Goal: Use online tool/utility: Utilize a website feature to perform a specific function

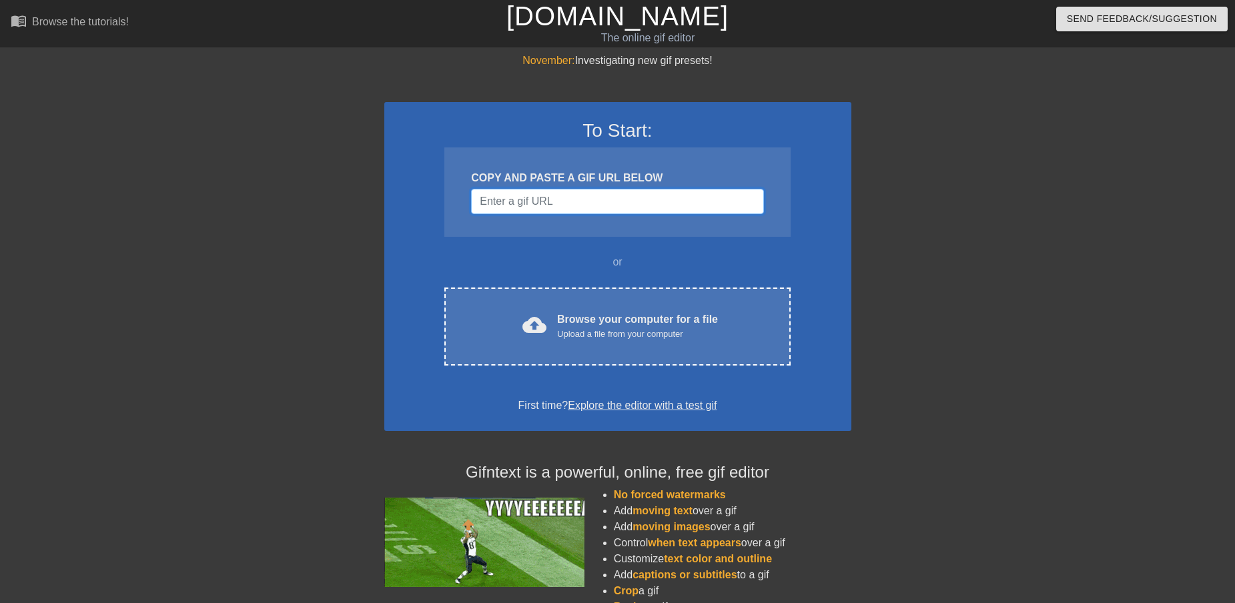
click at [633, 202] on input "Username" at bounding box center [617, 201] width 292 height 25
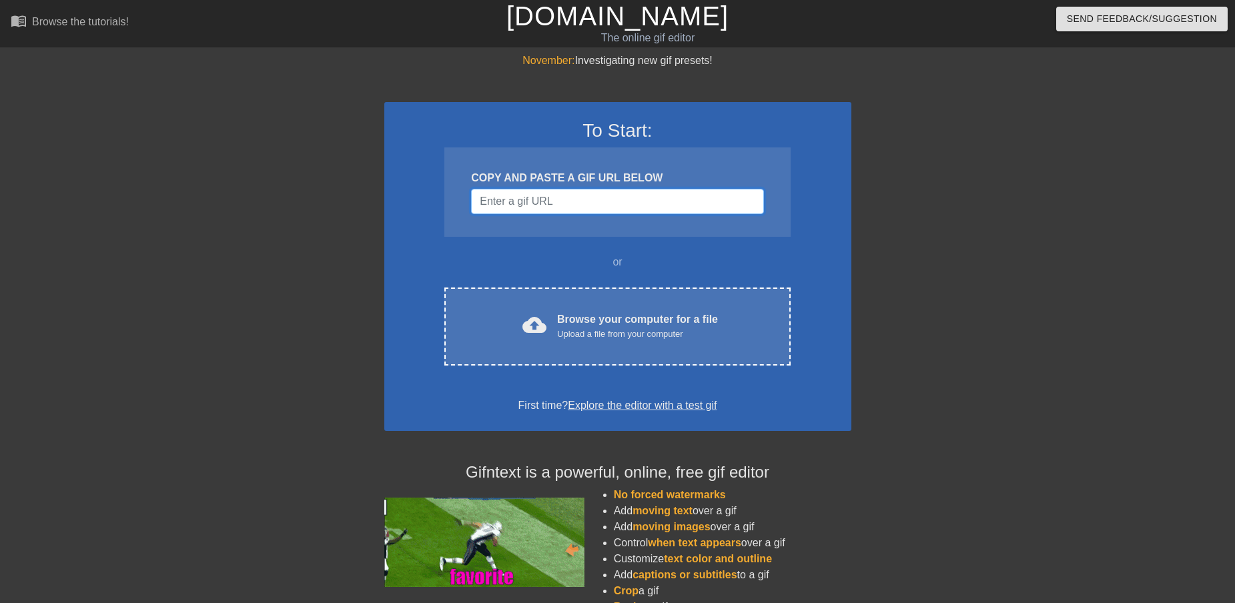
click at [545, 206] on input "Username" at bounding box center [617, 201] width 292 height 25
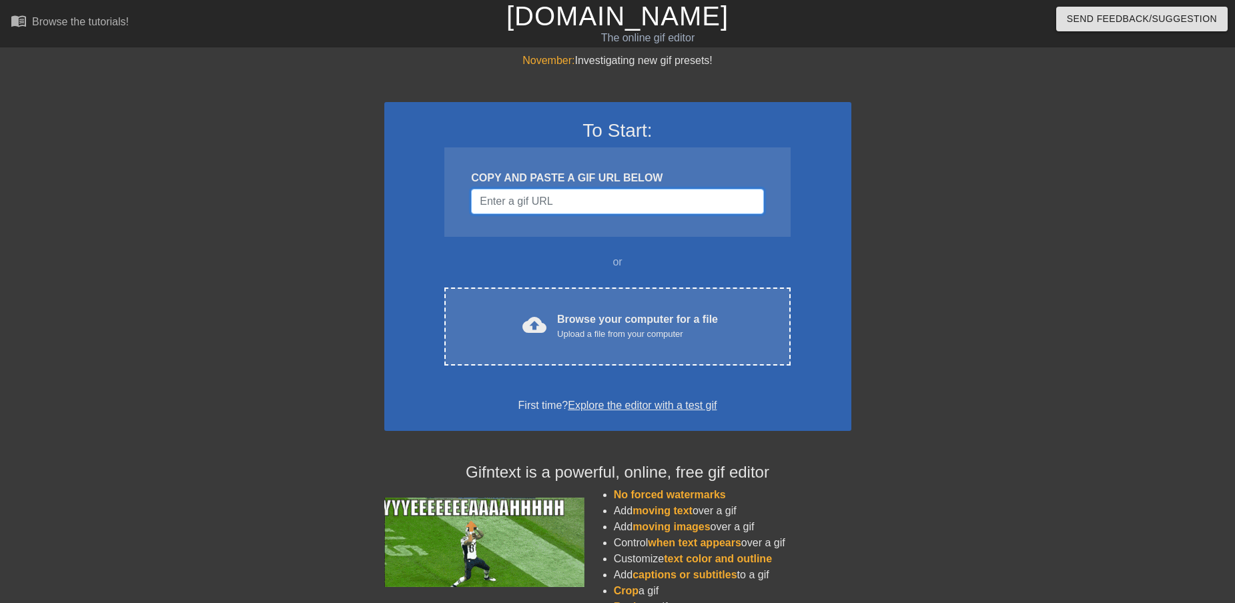
click at [551, 189] on input "Username" at bounding box center [617, 201] width 292 height 25
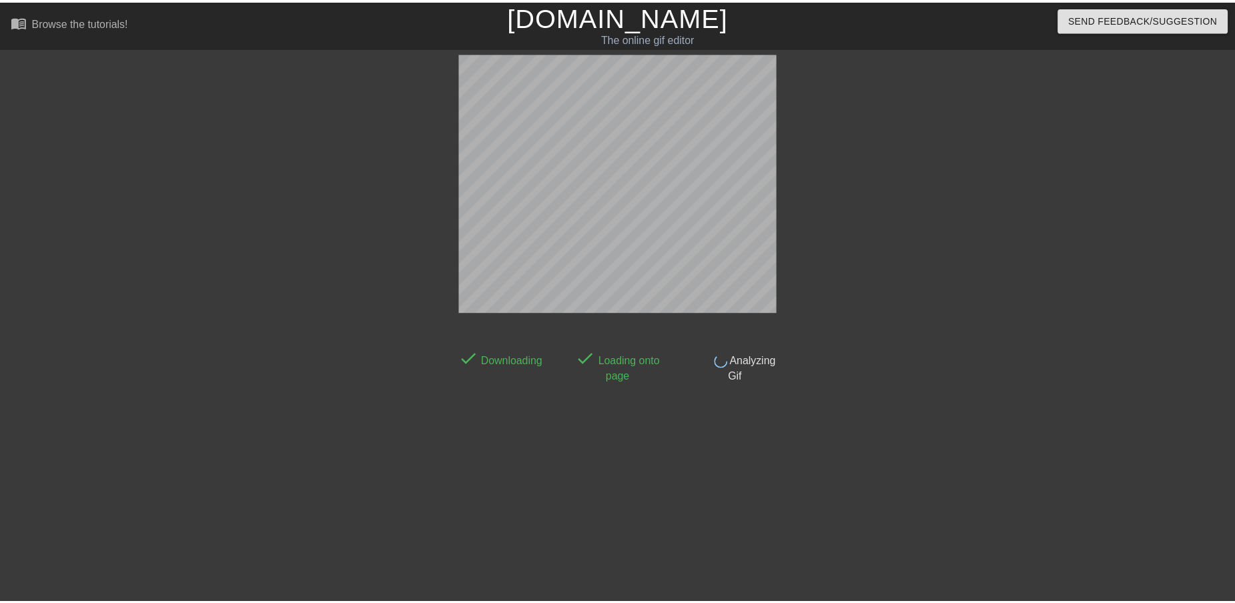
scroll to position [1, 0]
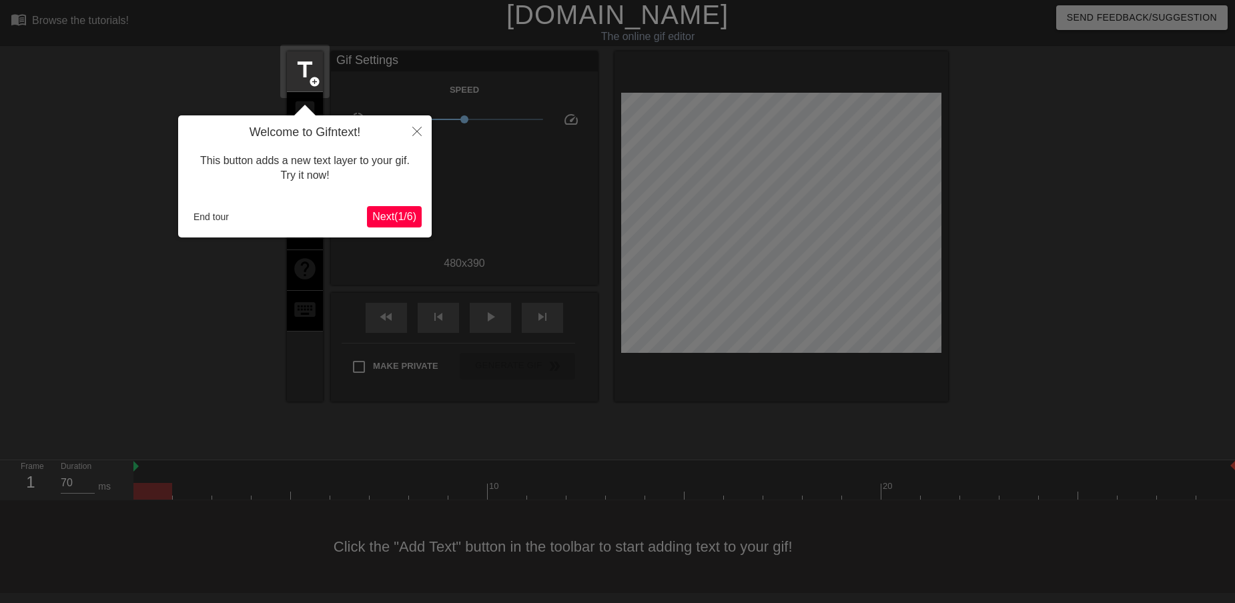
click at [381, 216] on span "Next ( 1 / 6 )" at bounding box center [394, 216] width 44 height 11
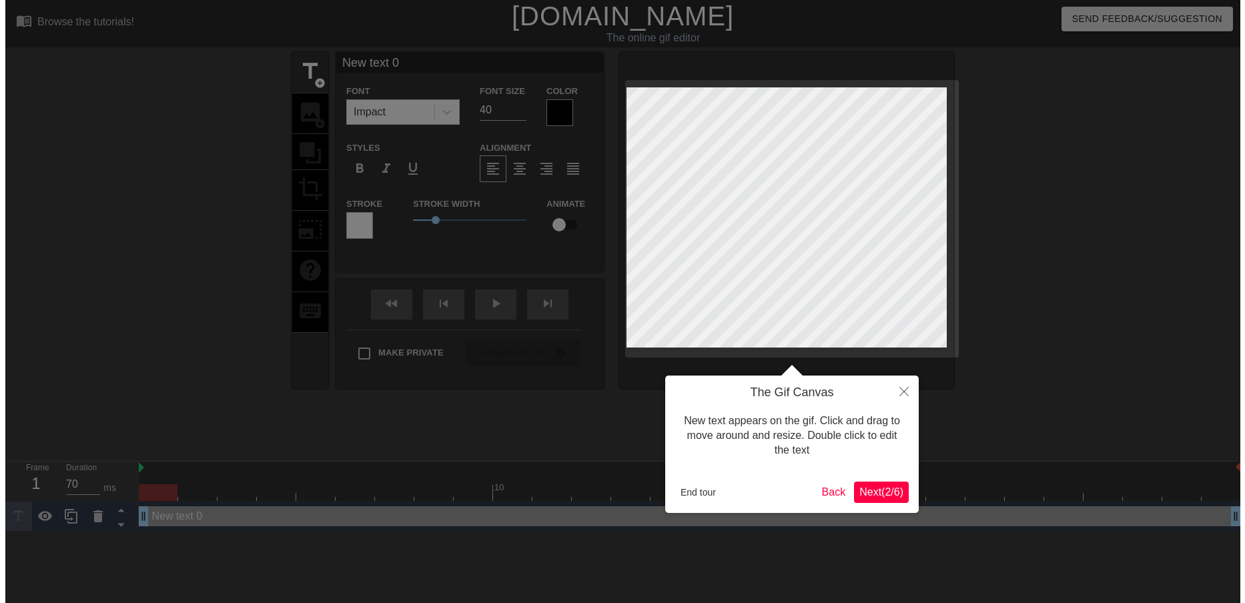
scroll to position [0, 0]
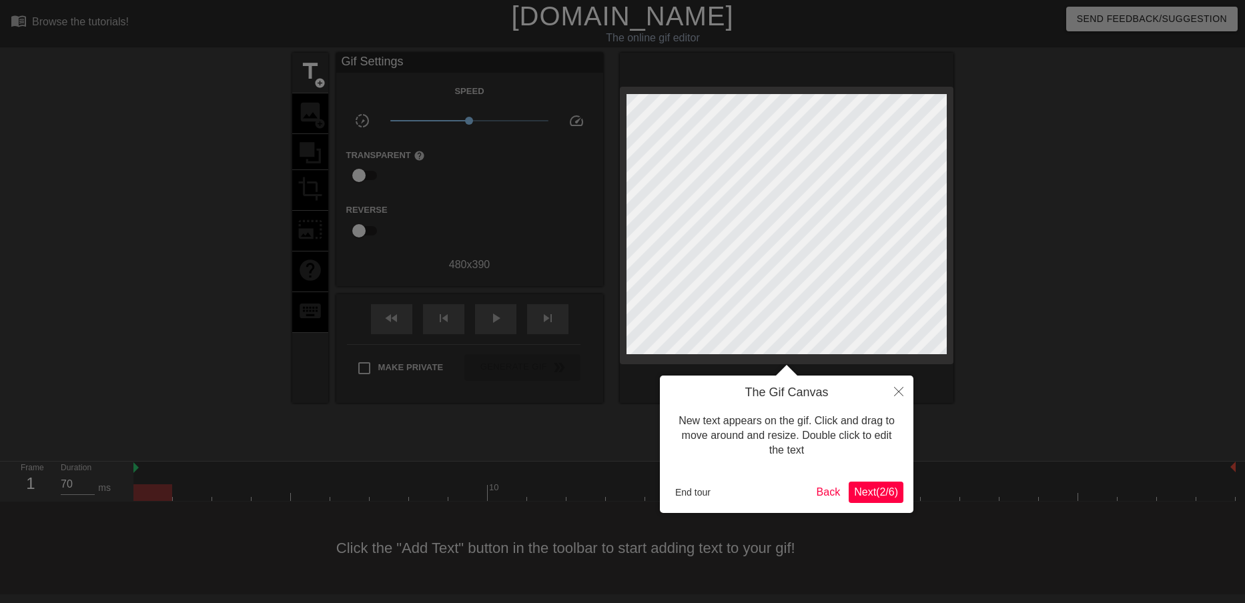
click at [322, 84] on div at bounding box center [622, 301] width 1245 height 603
click at [880, 490] on span "Next ( 2 / 6 )" at bounding box center [876, 491] width 44 height 11
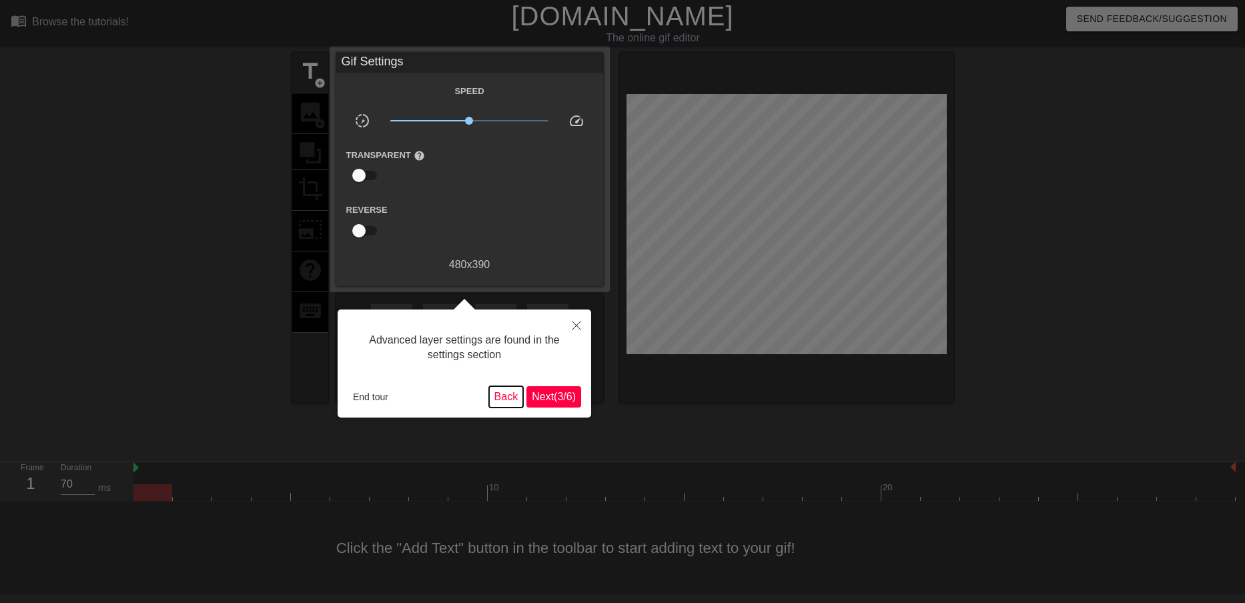
click at [501, 391] on button "Back" at bounding box center [506, 396] width 35 height 21
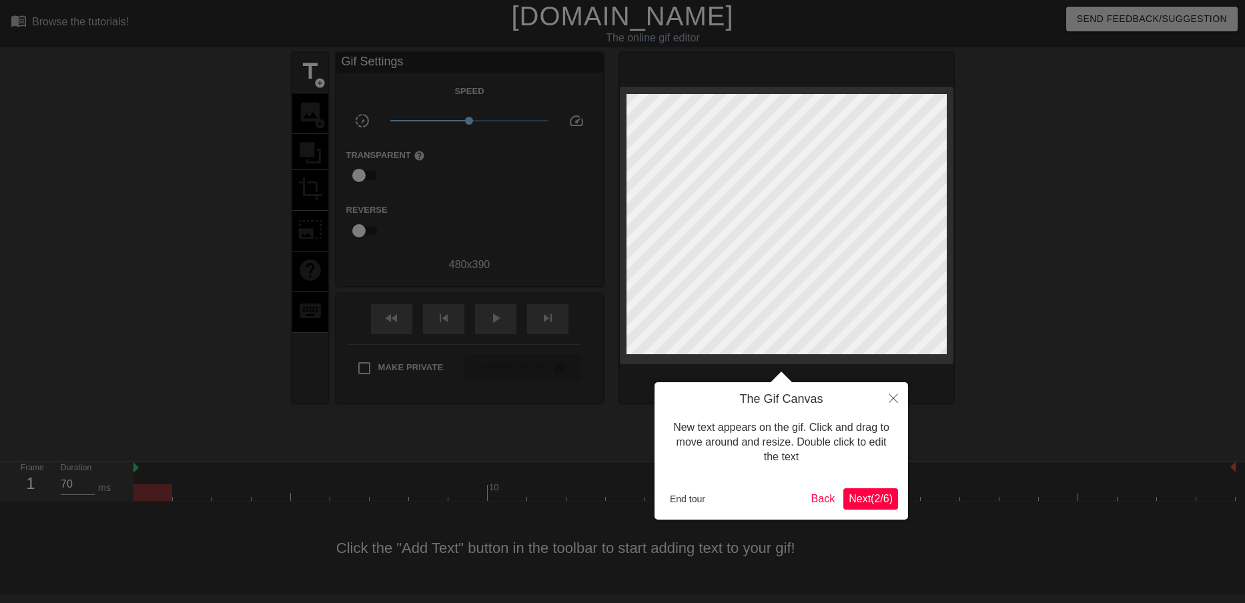
click at [501, 391] on div at bounding box center [622, 301] width 1245 height 603
click at [819, 494] on button "Back" at bounding box center [823, 498] width 35 height 21
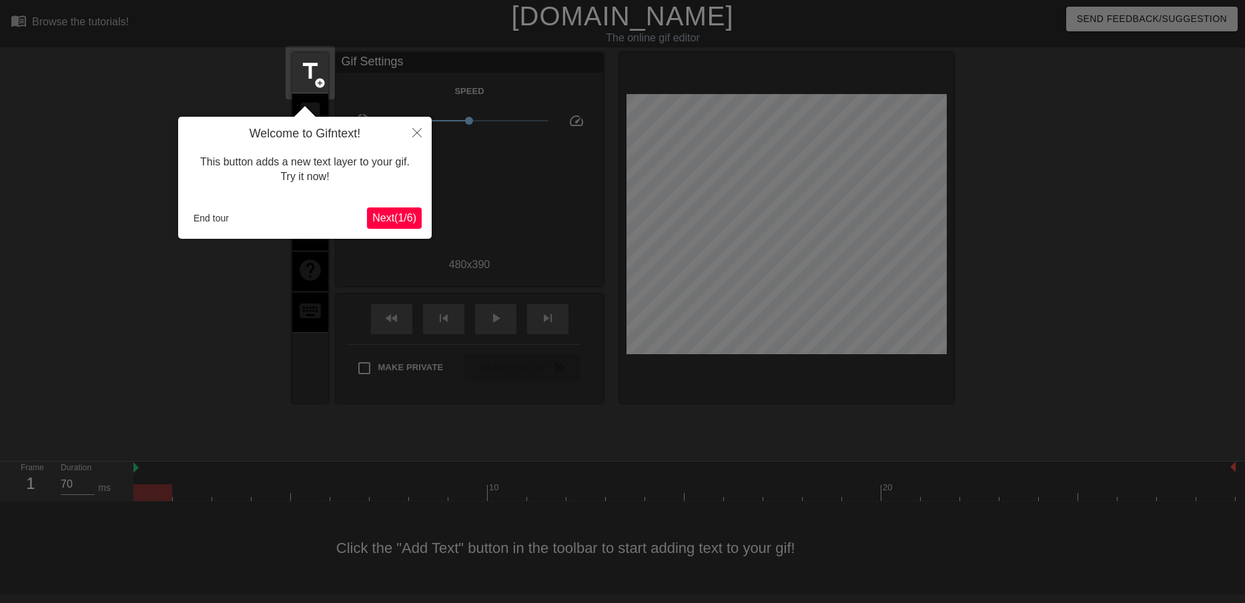
click at [380, 212] on span "Next ( 1 / 6 )" at bounding box center [394, 217] width 44 height 11
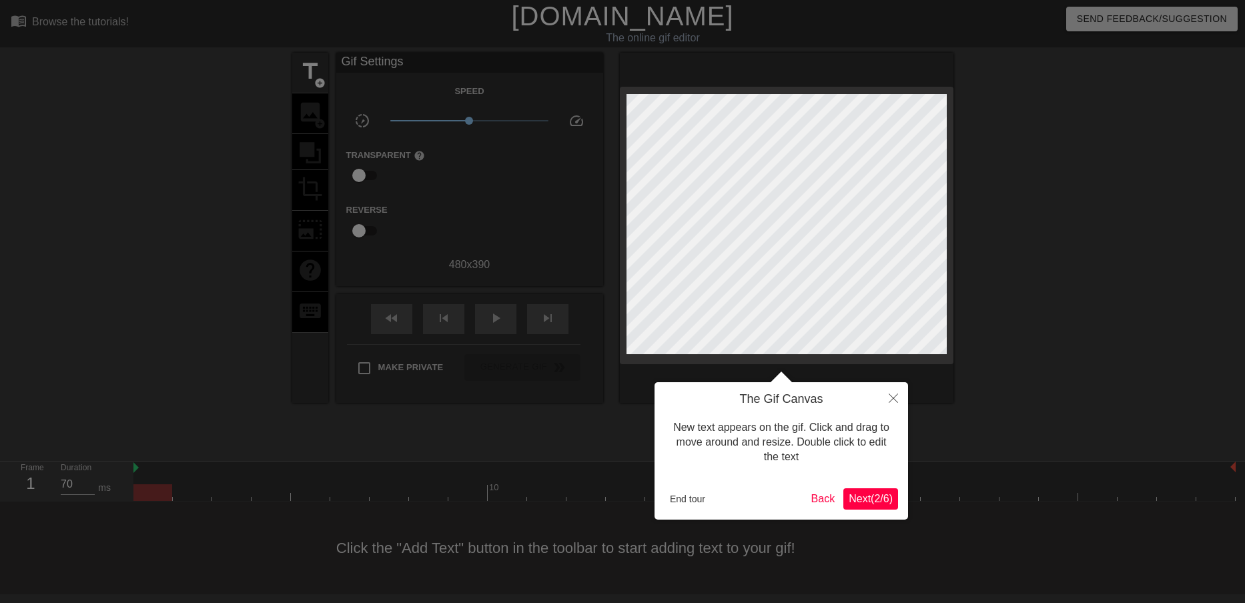
click at [879, 498] on span "Next ( 2 / 6 )" at bounding box center [871, 498] width 44 height 11
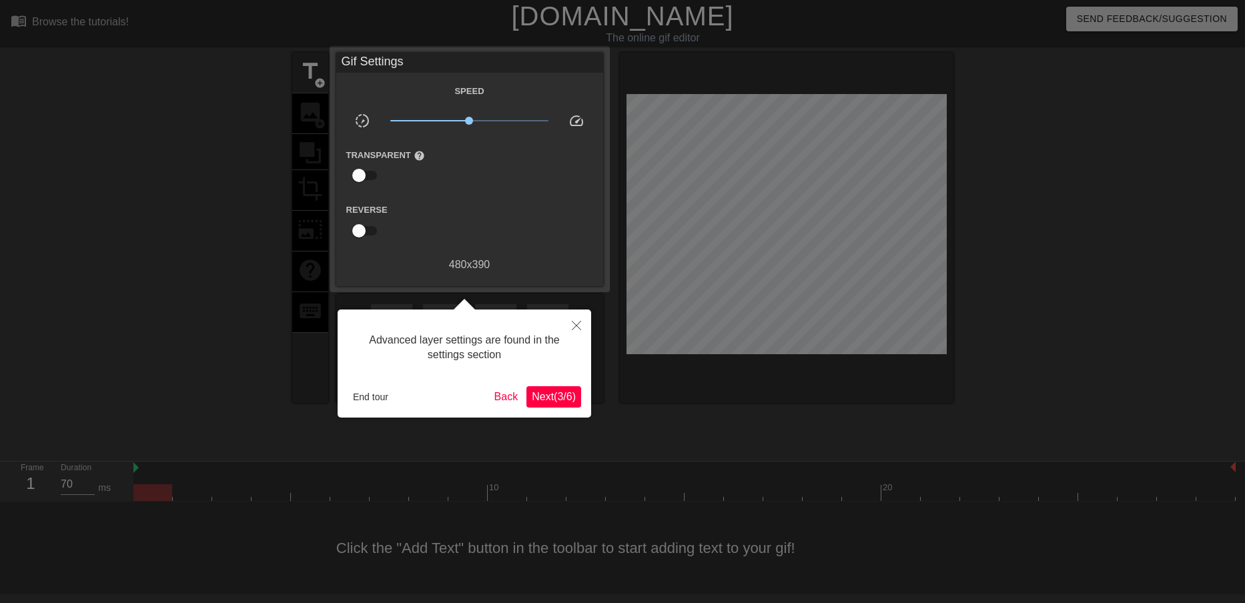
click at [542, 398] on span "Next ( 3 / 6 )" at bounding box center [554, 396] width 44 height 11
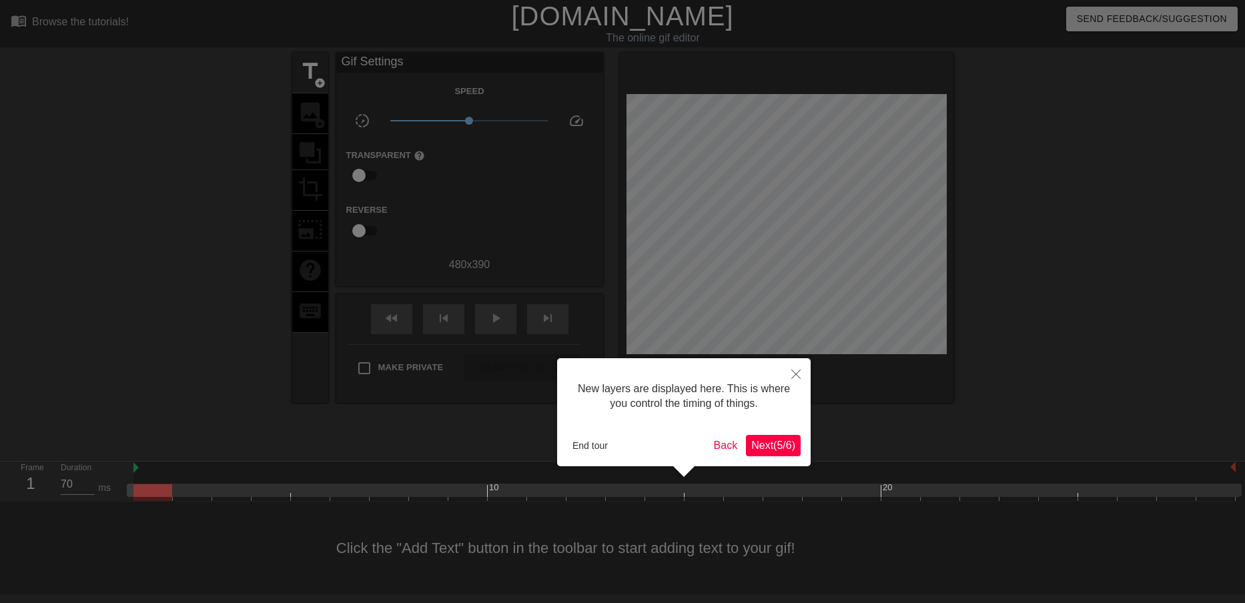
click at [767, 446] on span "Next ( 5 / 6 )" at bounding box center [773, 445] width 44 height 11
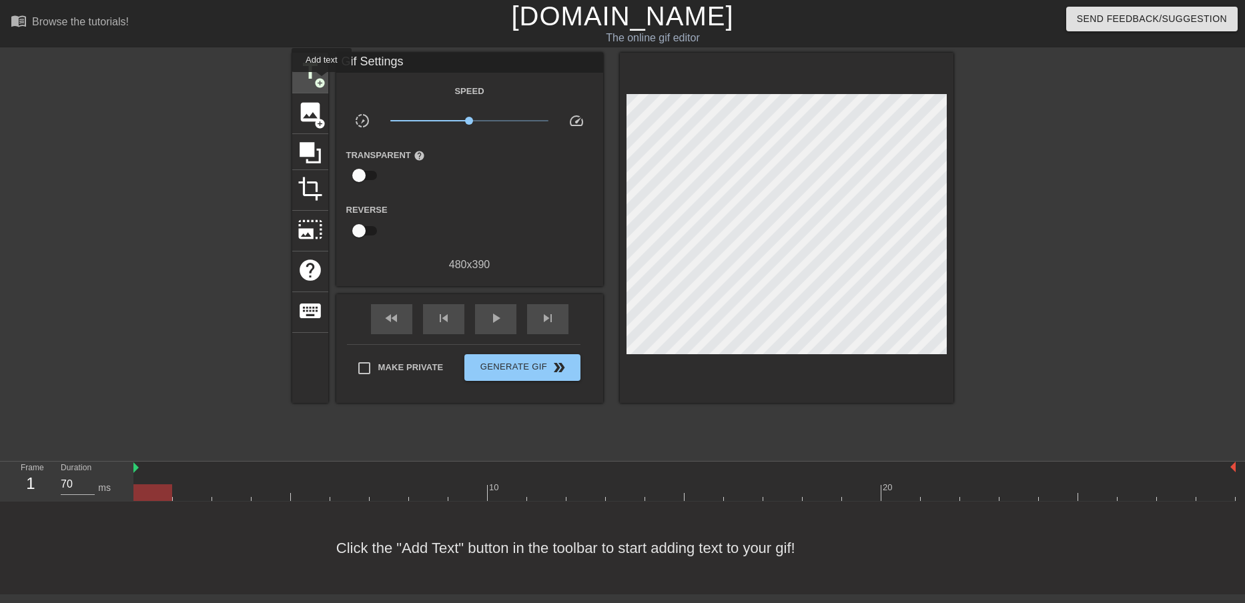
click at [322, 81] on span "add_circle" at bounding box center [319, 82] width 11 height 11
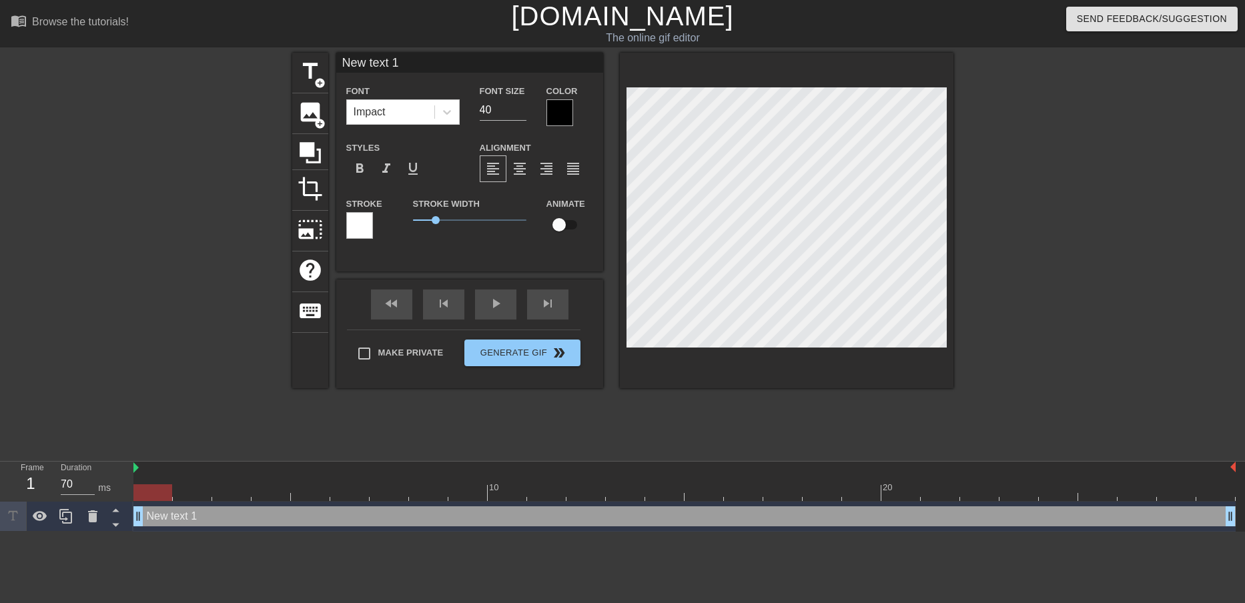
scroll to position [2, 3]
type input "New 1"
type textarea "New 1"
type input "New"
type textarea "New"
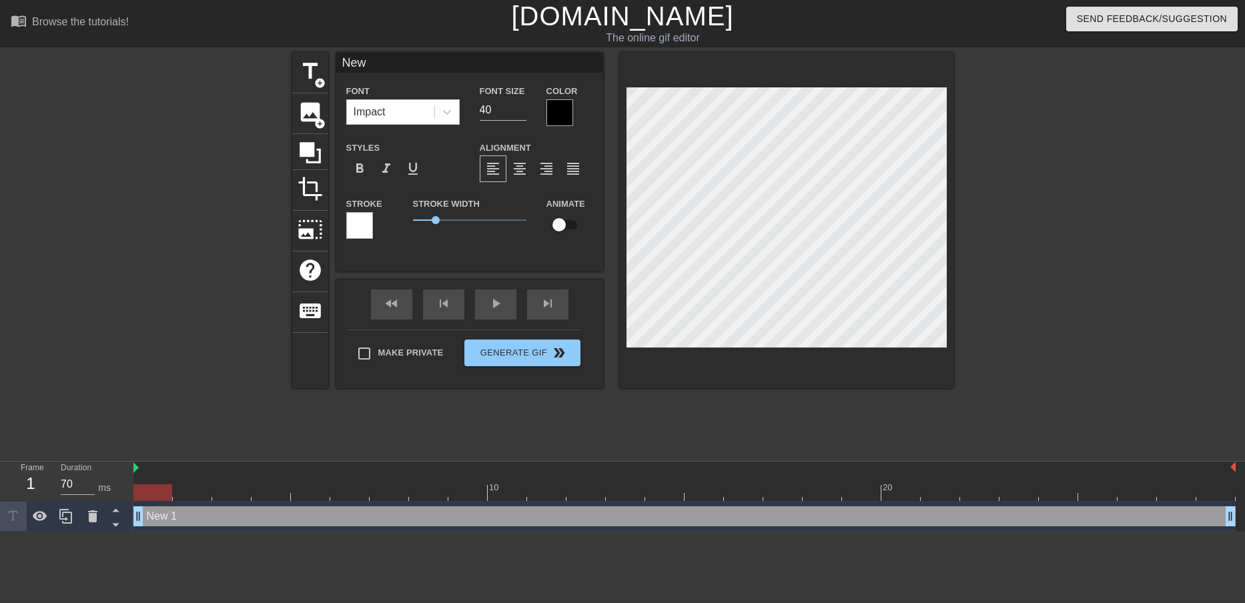
type input "New"
type textarea "New"
type input "New"
type textarea "New"
type input "Ne"
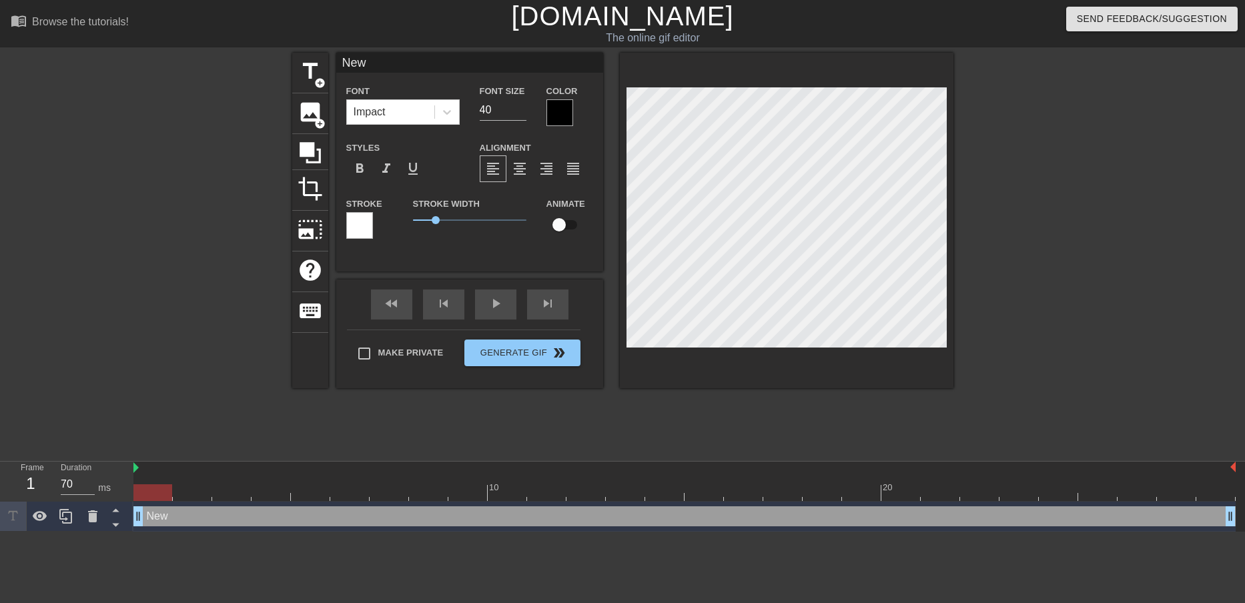
type textarea "Ne"
type input "N"
type textarea "N"
type input "@"
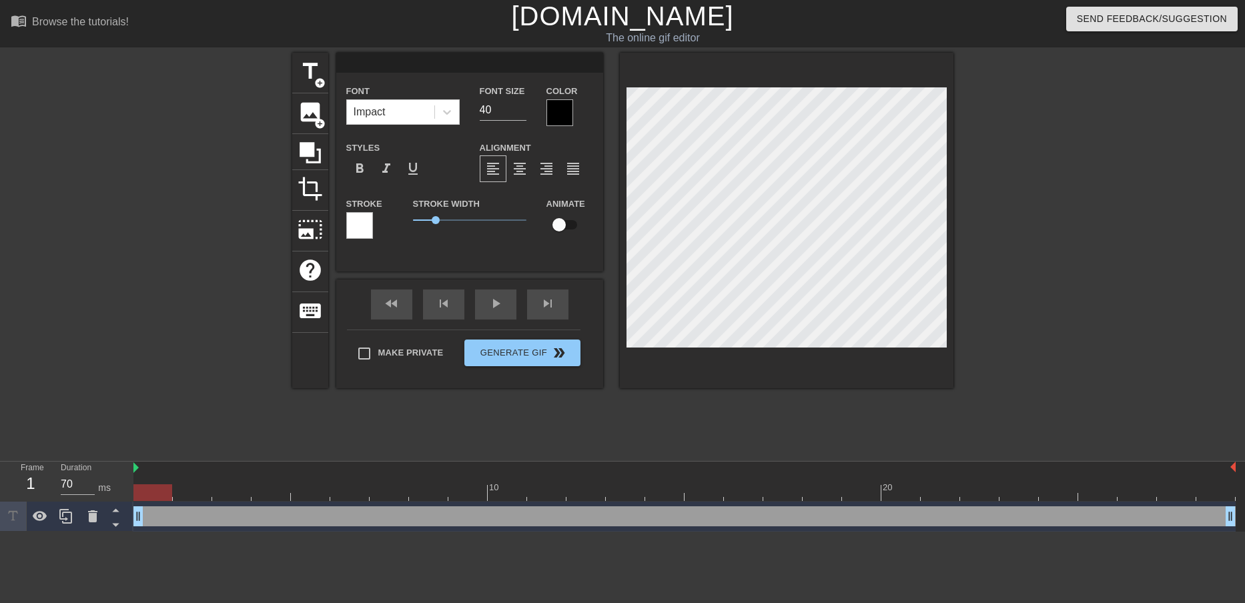
type textarea "@"
type input "@S"
type textarea "@S"
type input "@Sc"
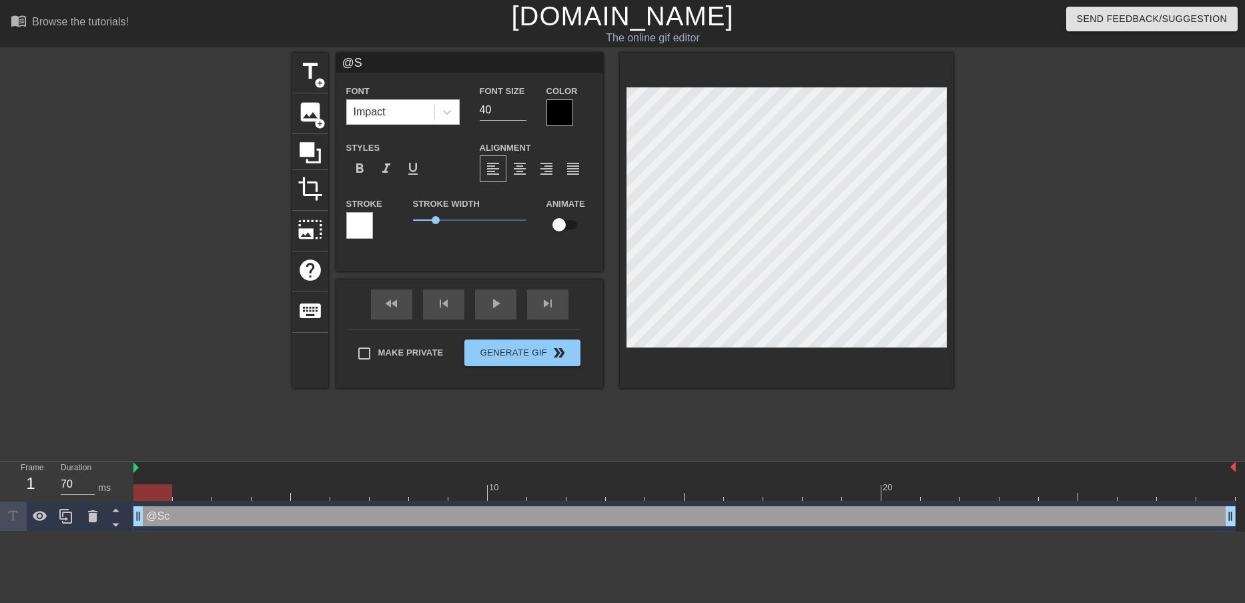
type textarea "@Sc"
type input "@Sca"
type textarea "@Sca"
type input "@Scal"
type textarea "@Scal"
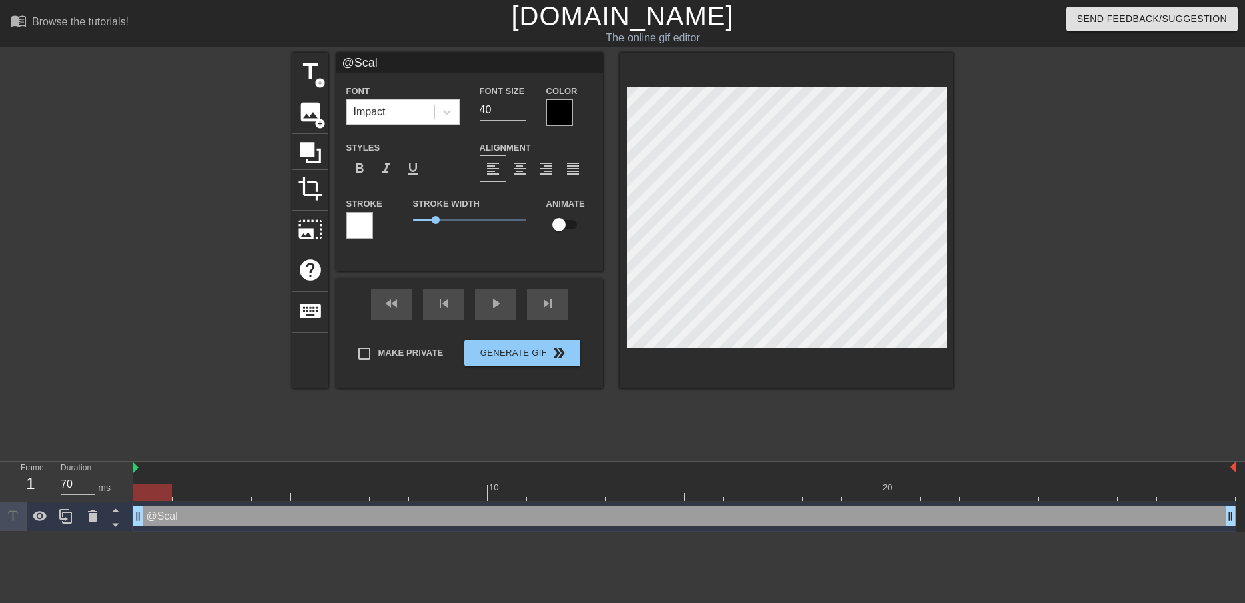
type input "@Scale"
type textarea "@Scale"
type input "@Scales"
type textarea "@Scales"
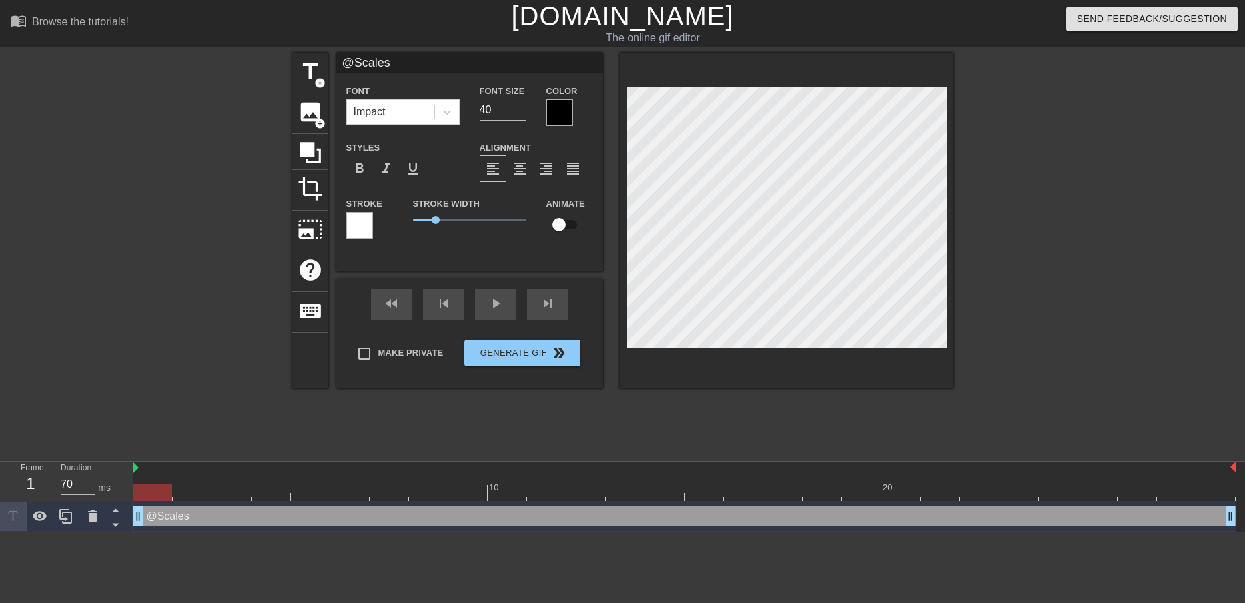
click at [561, 110] on div at bounding box center [560, 112] width 27 height 27
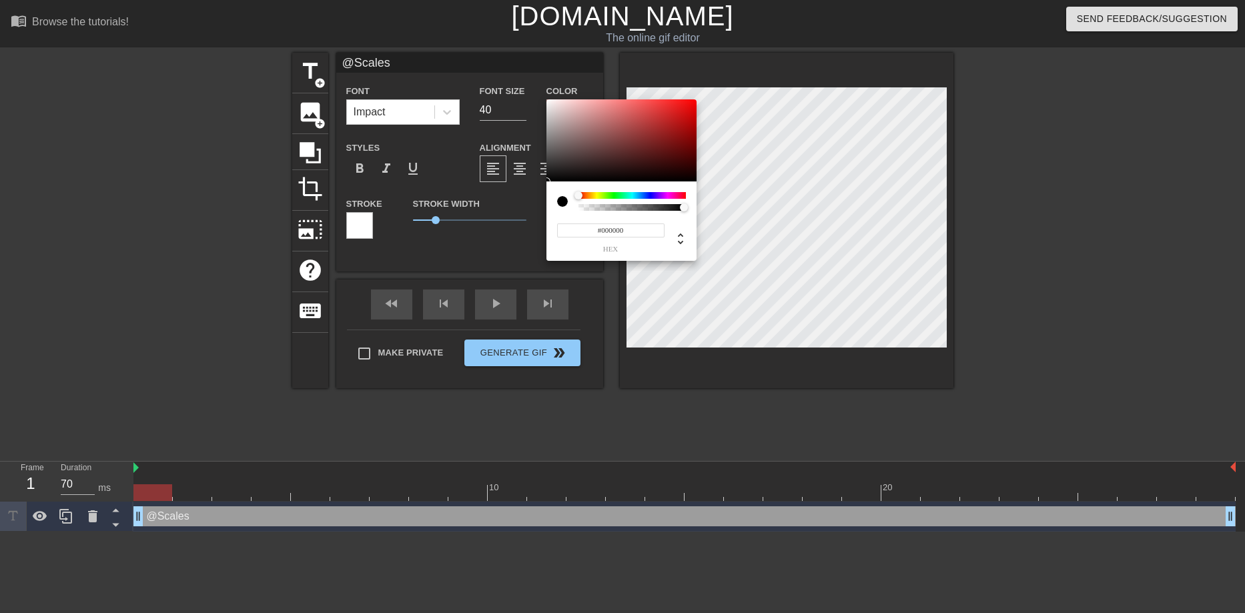
click at [577, 210] on div at bounding box center [567, 201] width 21 height 19
type input "0"
type input "1"
drag, startPoint x: 684, startPoint y: 208, endPoint x: 701, endPoint y: 219, distance: 20.2
click at [701, 219] on div "0 r 0 g 0 b 1 a" at bounding box center [622, 306] width 1245 height 613
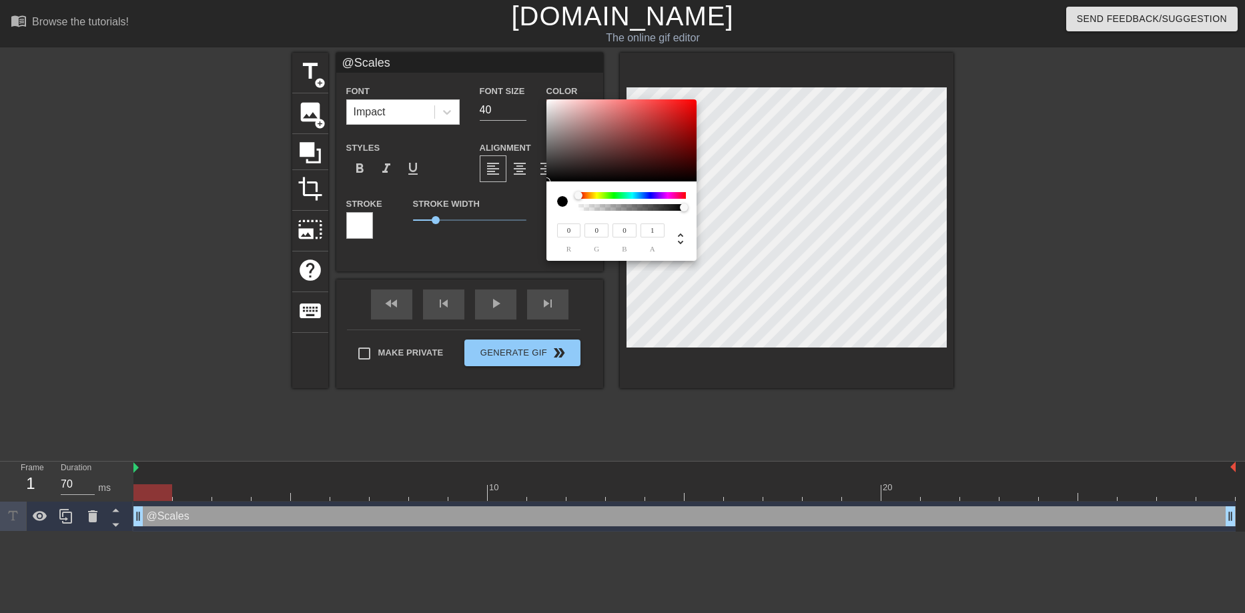
type input "219"
type input "204"
click at [557, 111] on div at bounding box center [622, 140] width 150 height 83
type input "225"
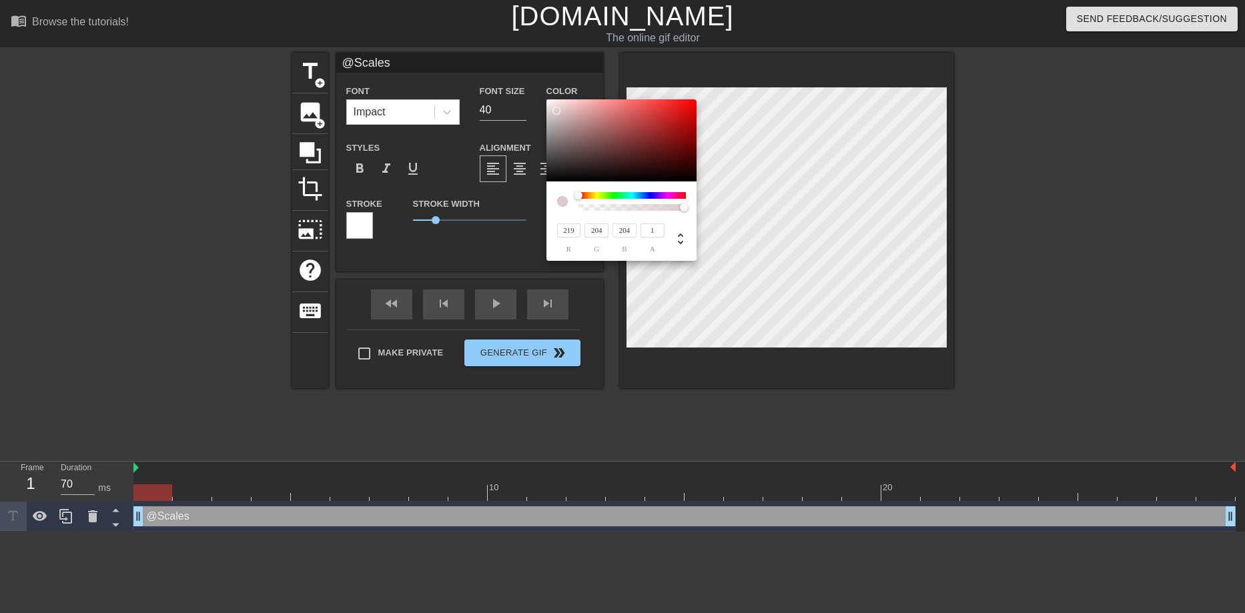
type input "215"
type input "216"
type input "231"
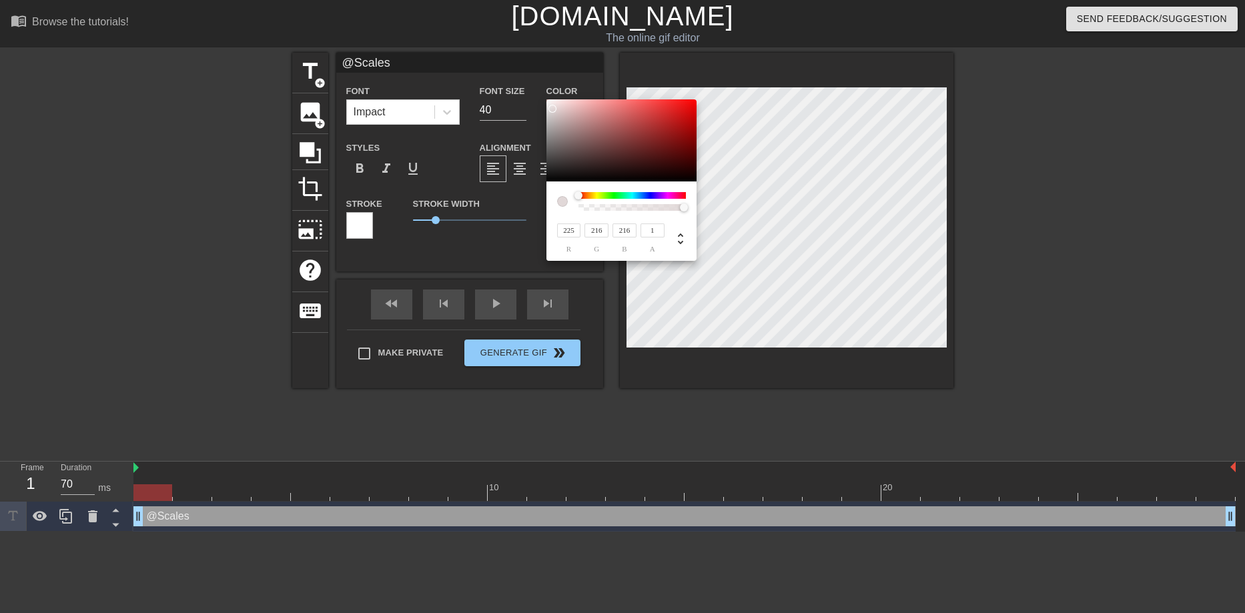
type input "231"
type input "233"
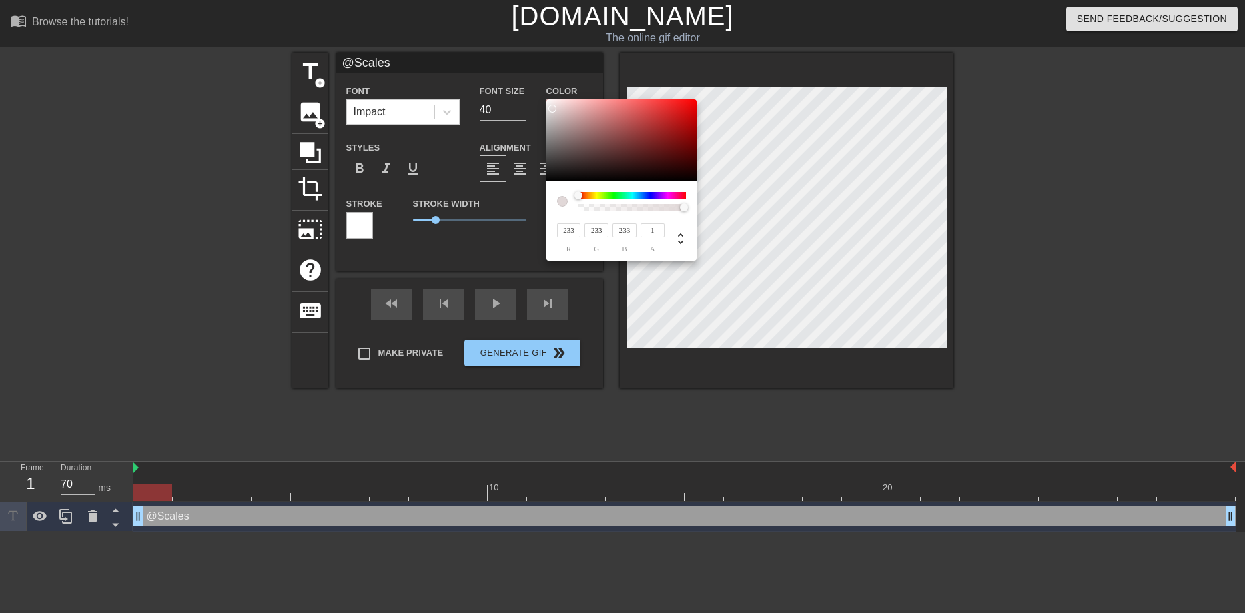
type input "235"
type input "237"
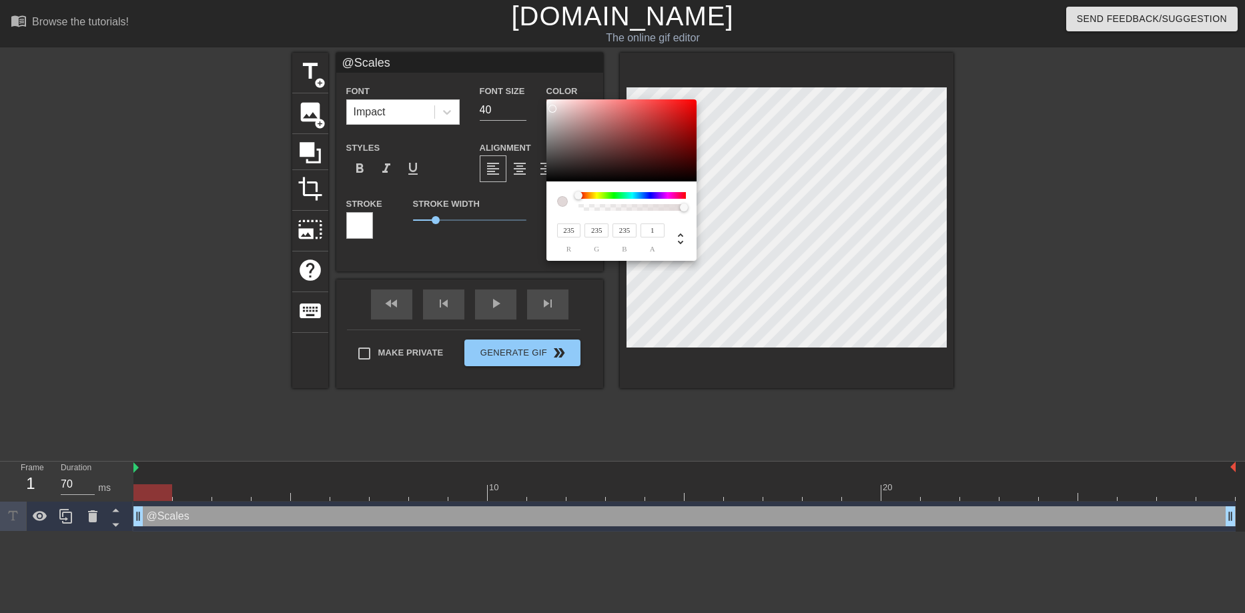
type input "237"
type input "255"
drag, startPoint x: 553, startPoint y: 109, endPoint x: 534, endPoint y: 87, distance: 28.8
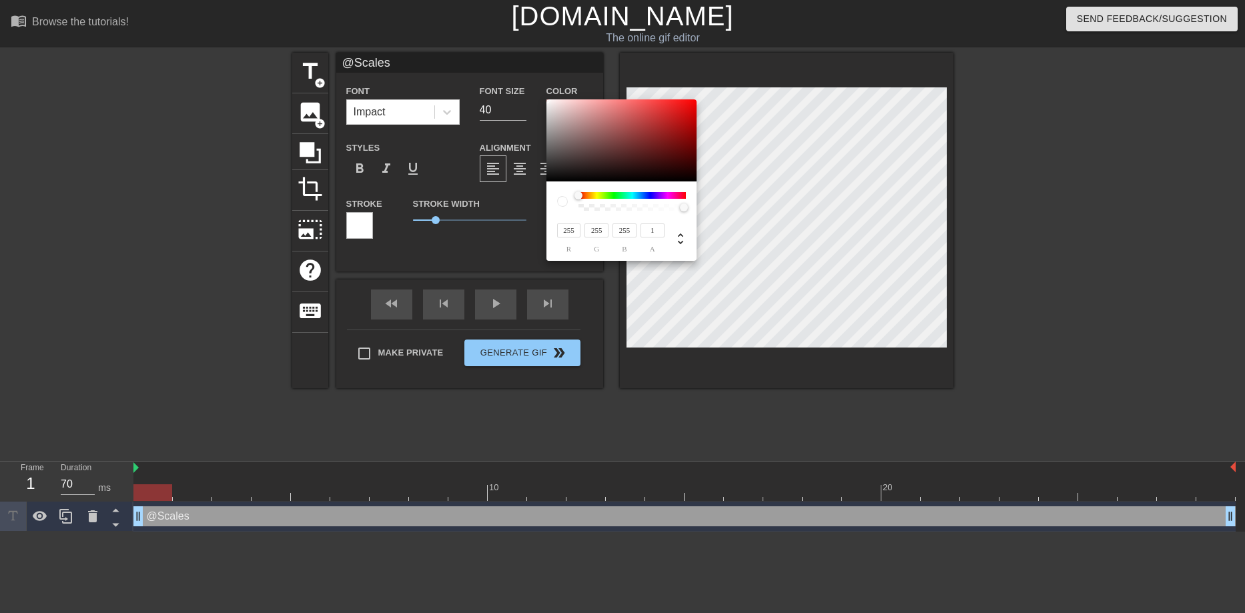
click at [534, 87] on div "255 r 255 g 255 b 1 a" at bounding box center [622, 306] width 1245 height 613
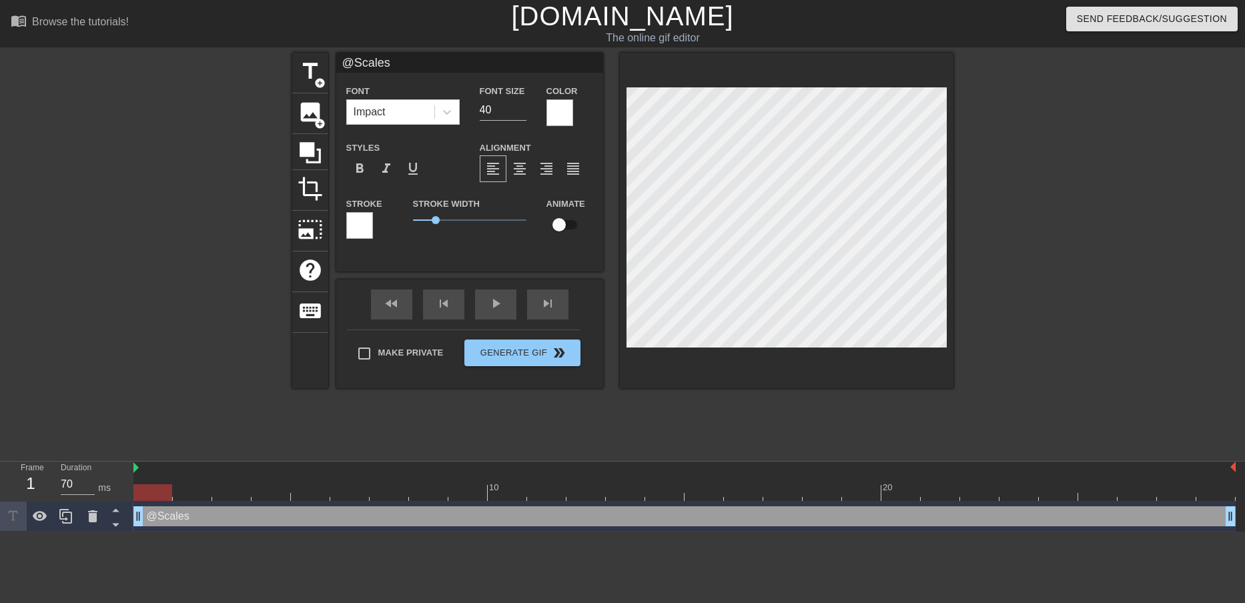
click at [564, 107] on div at bounding box center [560, 112] width 27 height 27
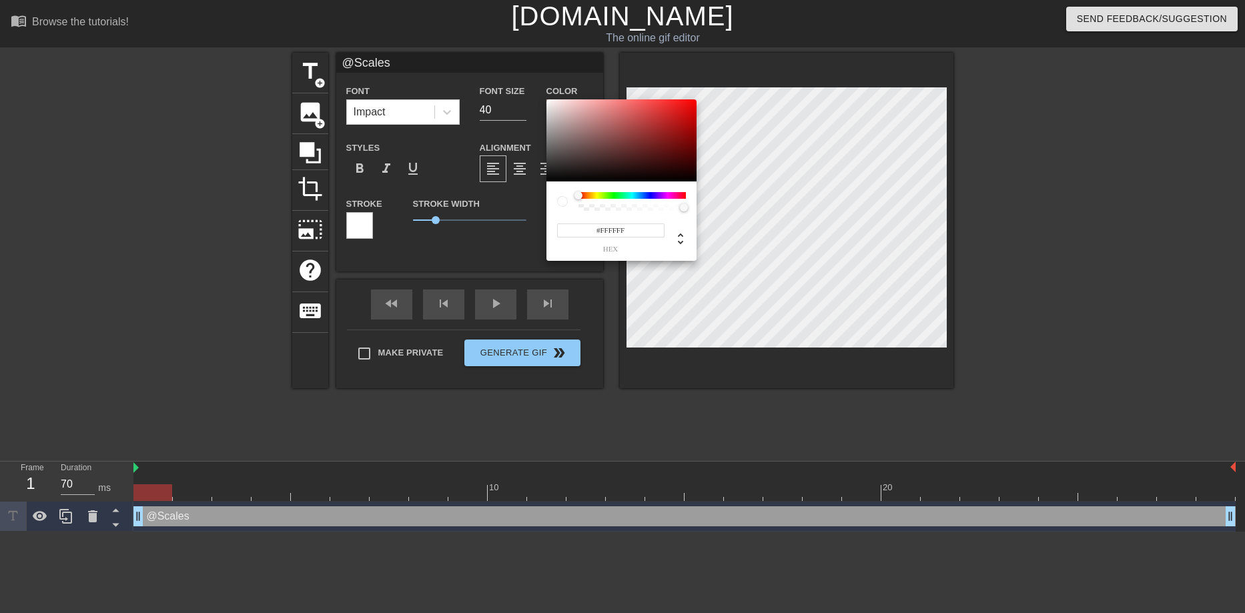
type input "#1B1818"
click at [565, 173] on div at bounding box center [622, 140] width 150 height 83
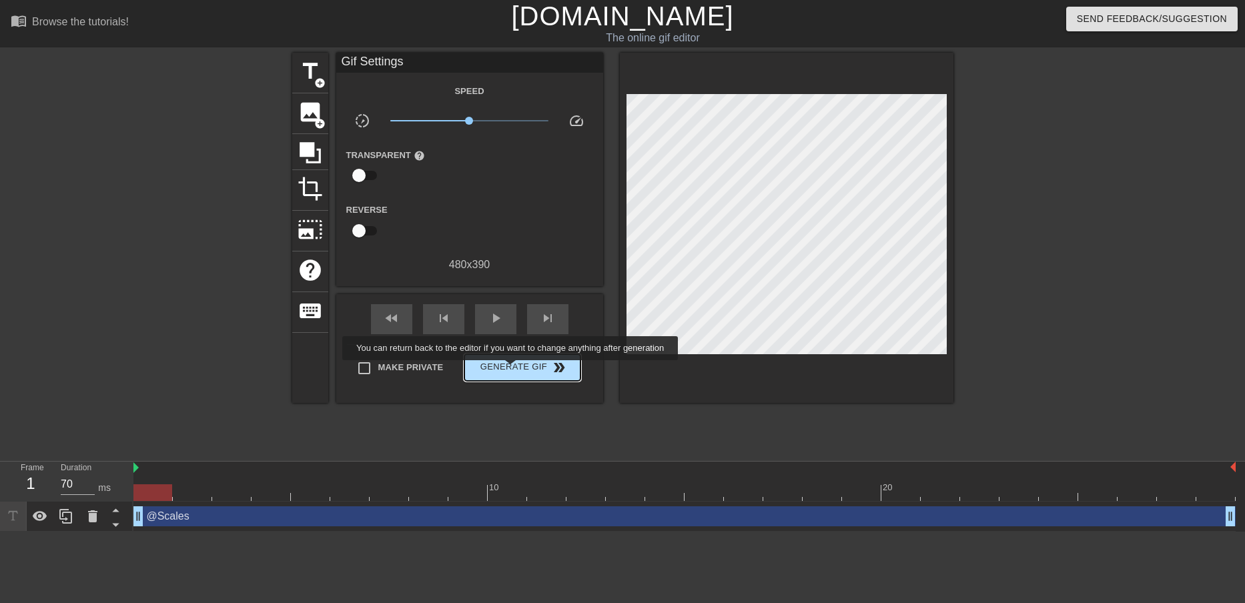
click at [512, 370] on span "Generate Gif double_arrow" at bounding box center [522, 368] width 105 height 16
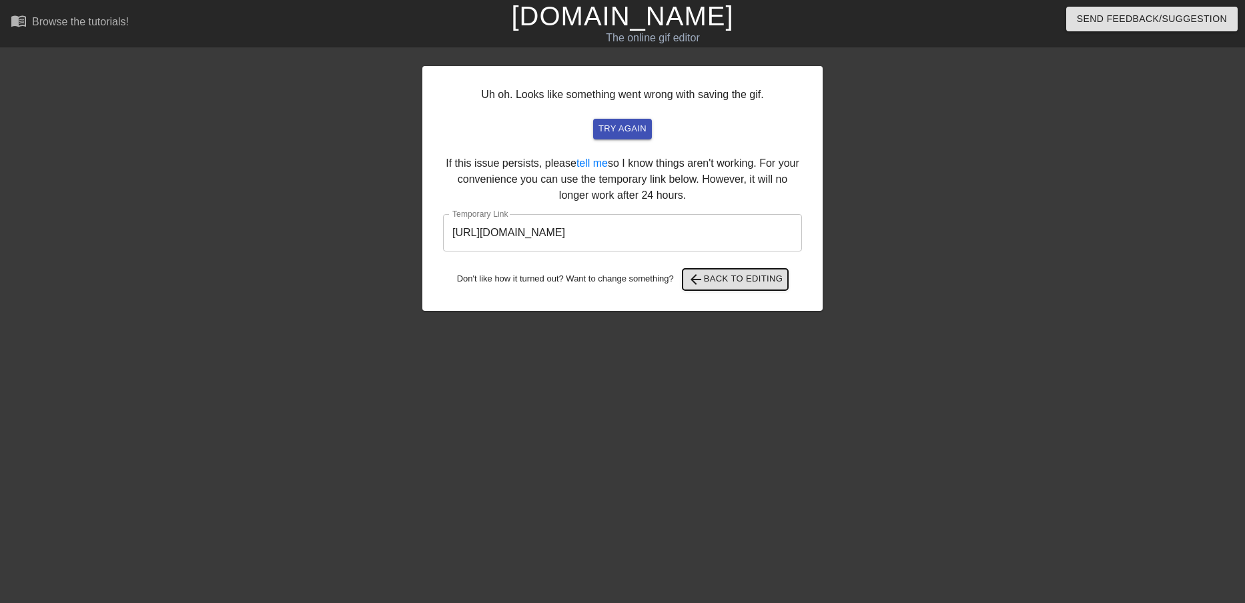
click at [731, 278] on span "arrow_back Back to Editing" at bounding box center [735, 280] width 95 height 16
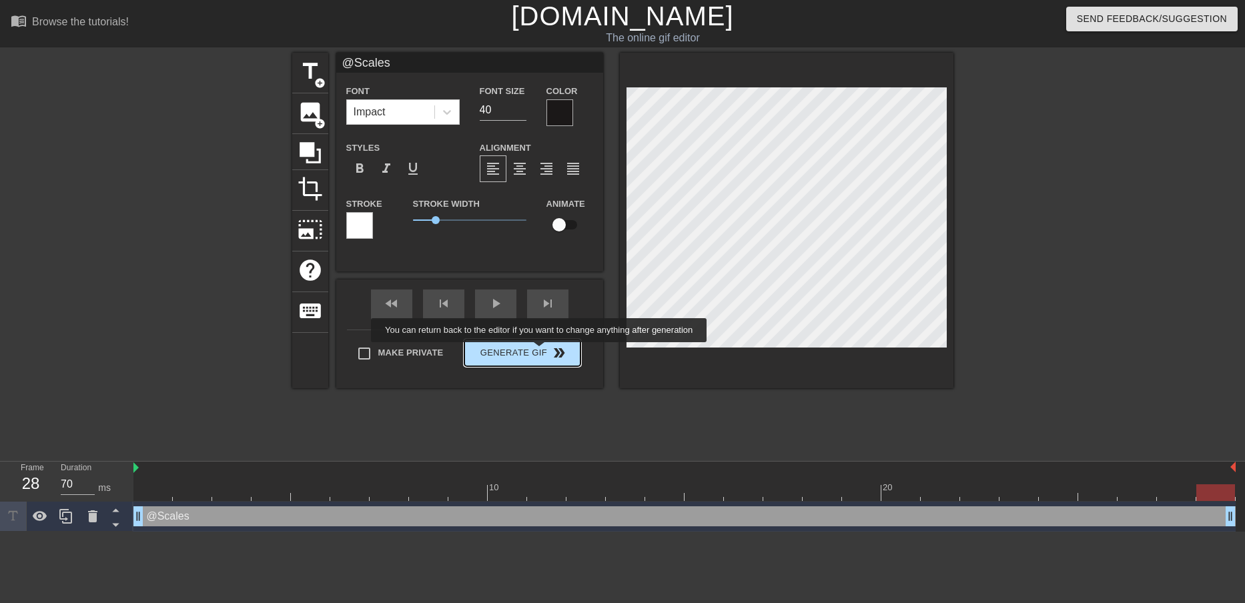
click at [540, 352] on div "Make Private Generate Gif double_arrow" at bounding box center [464, 356] width 234 height 53
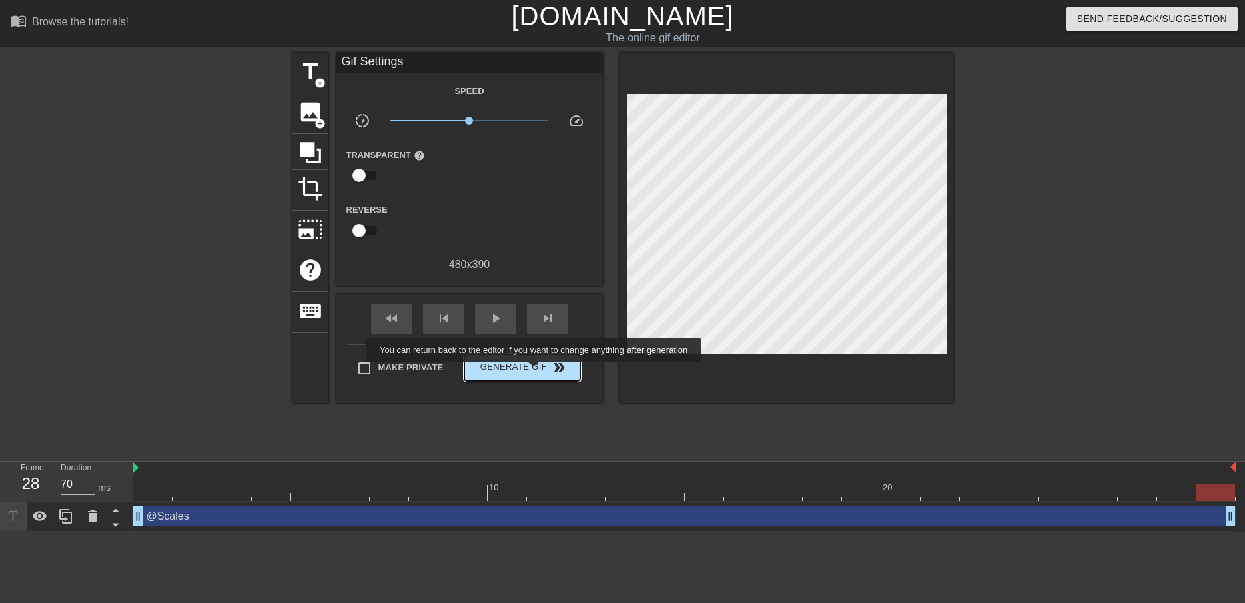
click at [535, 372] on span "Generate Gif double_arrow" at bounding box center [522, 368] width 105 height 16
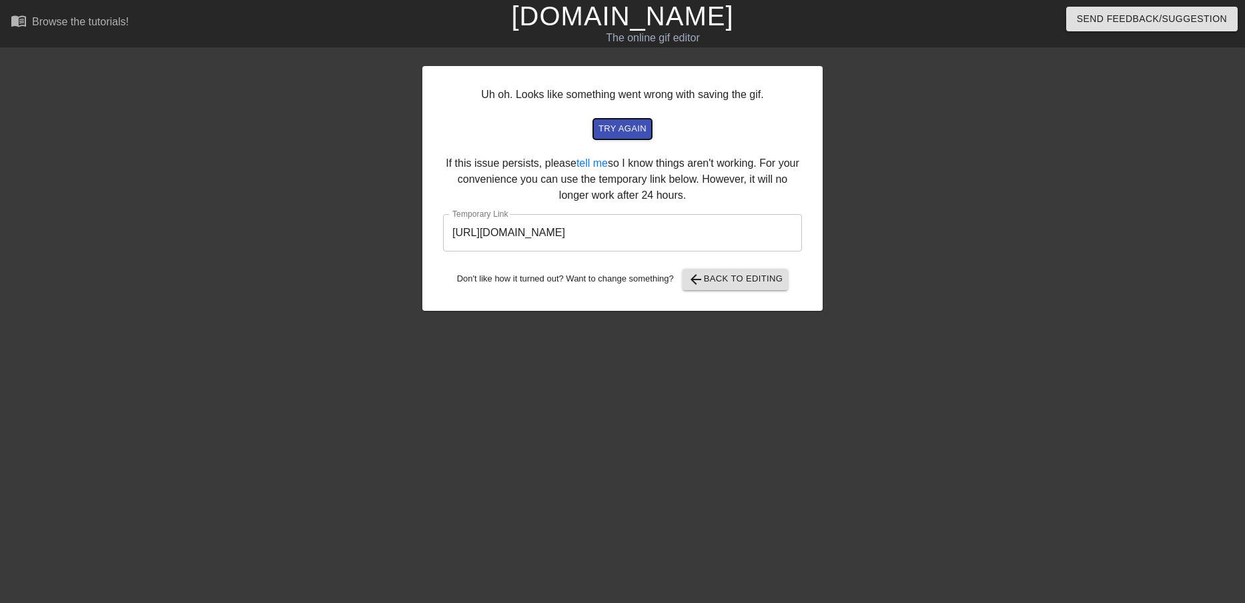
click at [619, 126] on span "try again" at bounding box center [623, 128] width 48 height 15
drag, startPoint x: 725, startPoint y: 235, endPoint x: 452, endPoint y: 236, distance: 272.9
click at [452, 236] on input "[URL][DOMAIN_NAME]" at bounding box center [622, 232] width 359 height 37
